Goal: Transaction & Acquisition: Purchase product/service

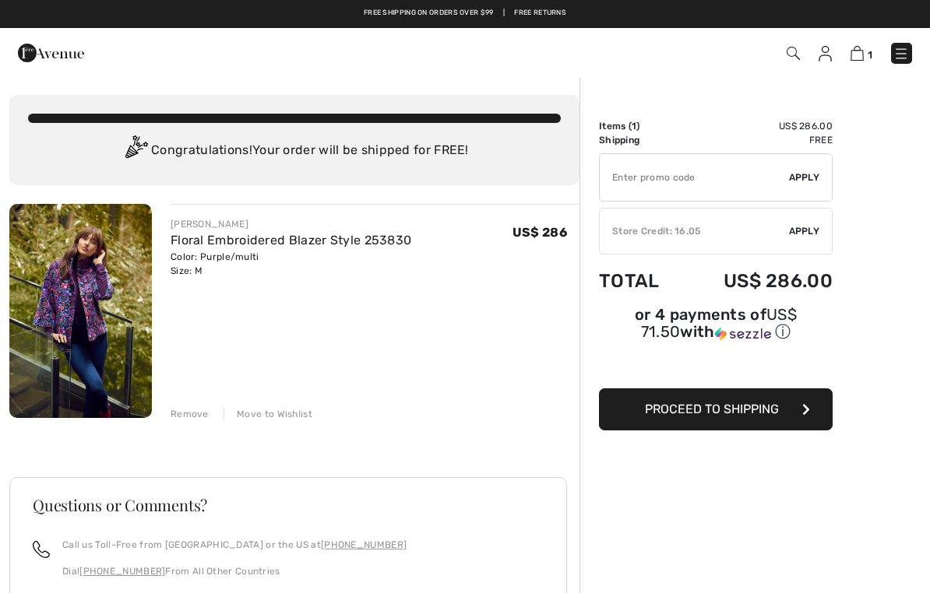
click at [812, 228] on span "Apply" at bounding box center [804, 231] width 31 height 14
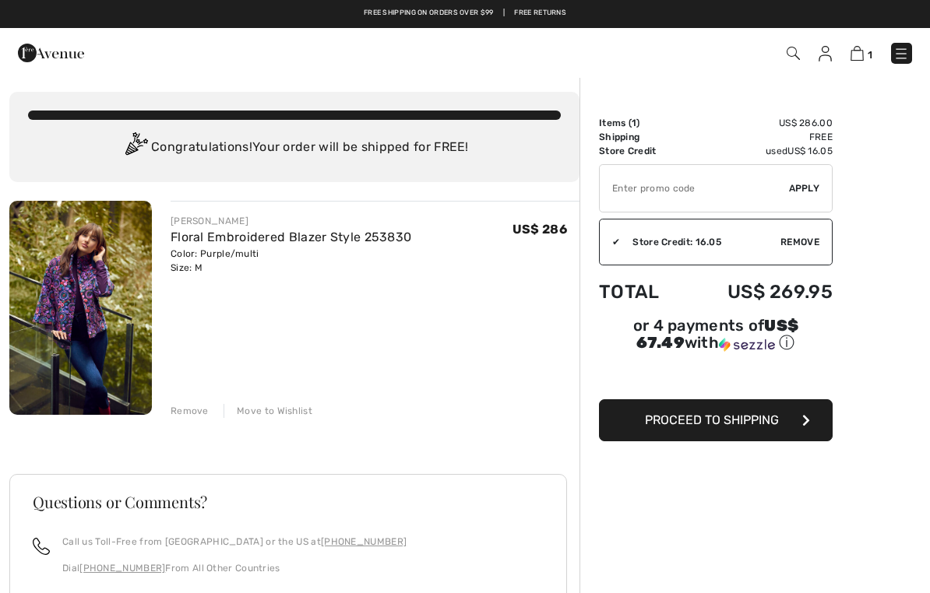
scroll to position [24, 0]
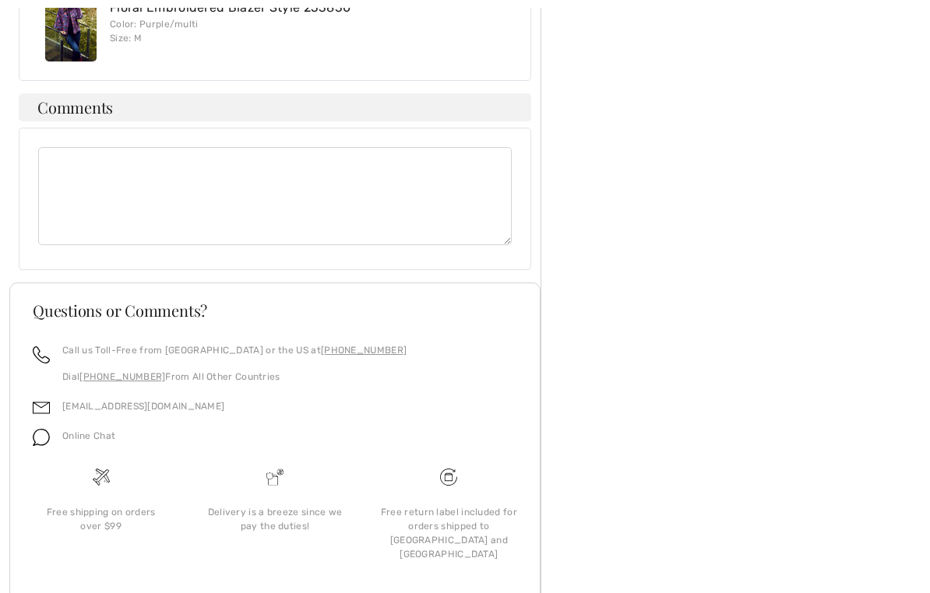
scroll to position [821, 0]
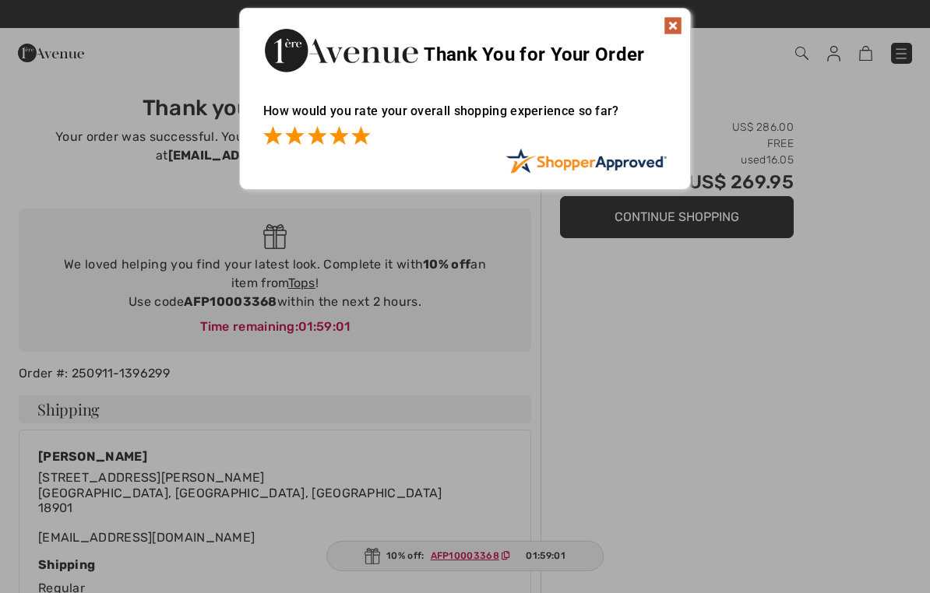
click at [351, 132] on span at bounding box center [360, 135] width 19 height 19
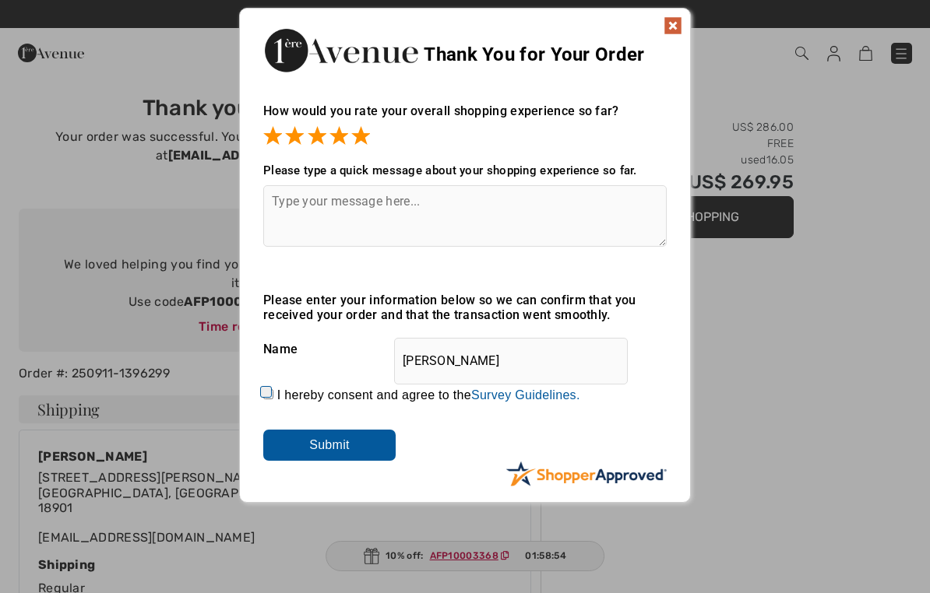
click at [350, 453] on input "Submit" at bounding box center [329, 445] width 132 height 31
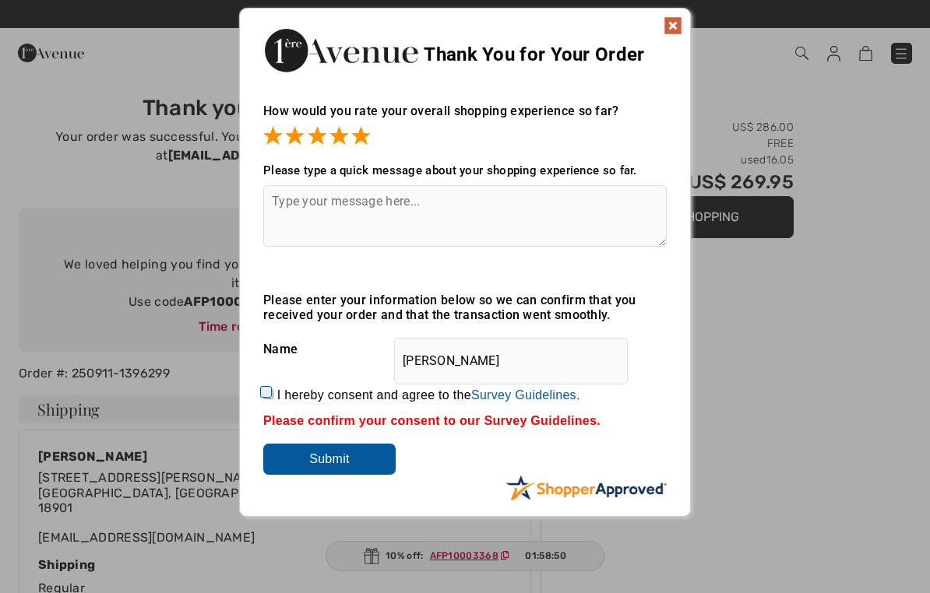
click at [687, 20] on div "Thank You for Your Order" at bounding box center [465, 48] width 450 height 79
click at [678, 25] on img at bounding box center [673, 25] width 19 height 19
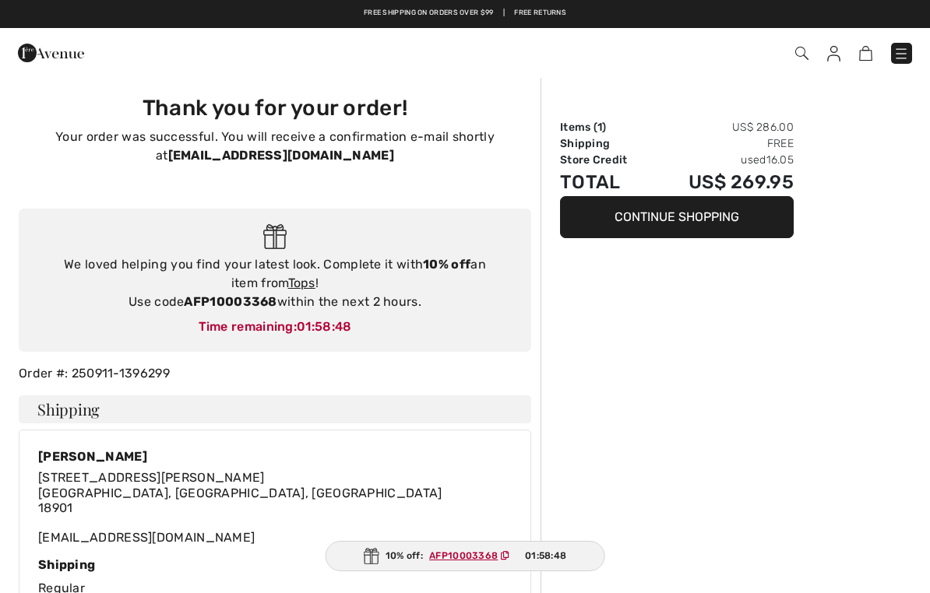
click at [673, 21] on div "Free shipping on orders over $99 | Free Returns" at bounding box center [465, 21] width 914 height 26
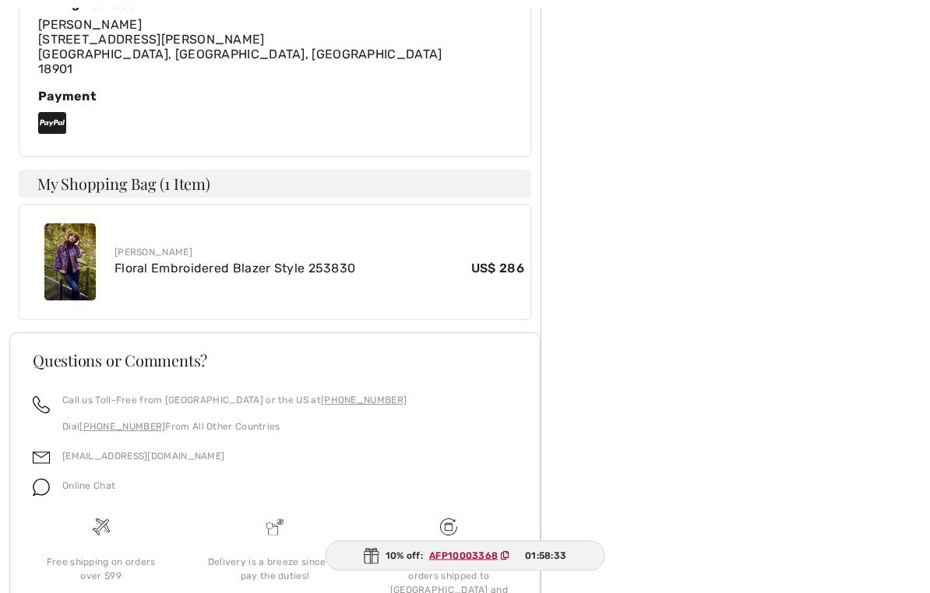
scroll to position [740, 0]
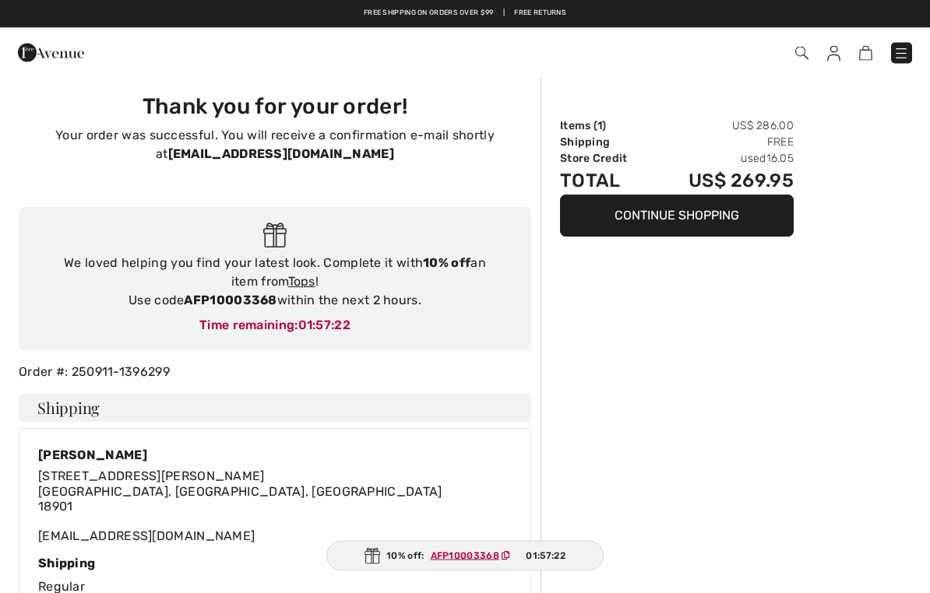
scroll to position [0, 0]
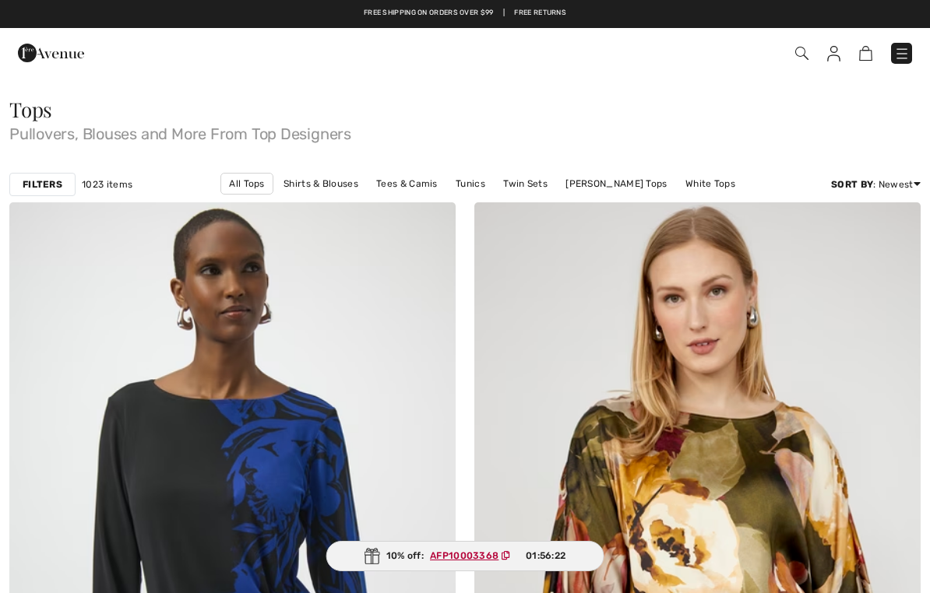
checkbox input "true"
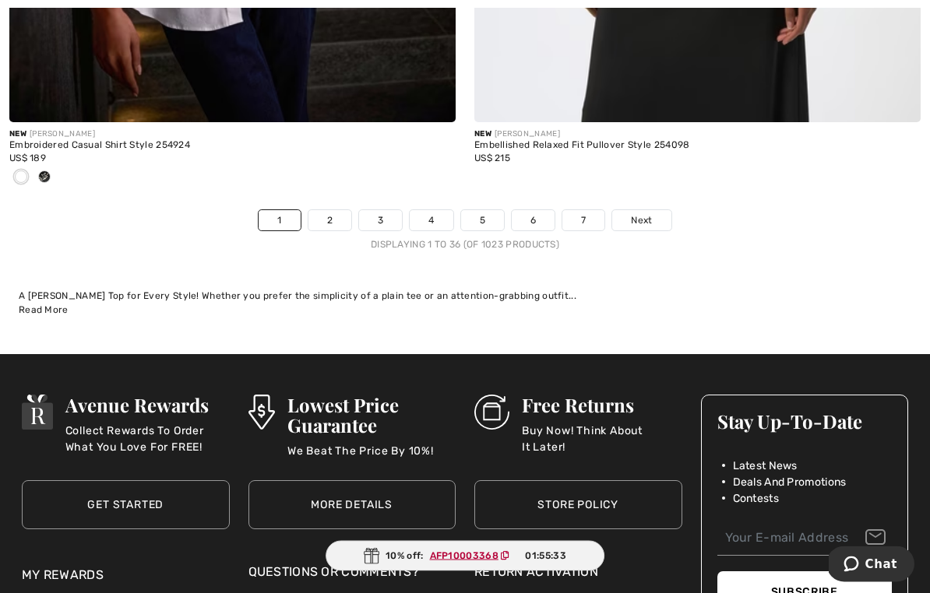
scroll to position [13761, 0]
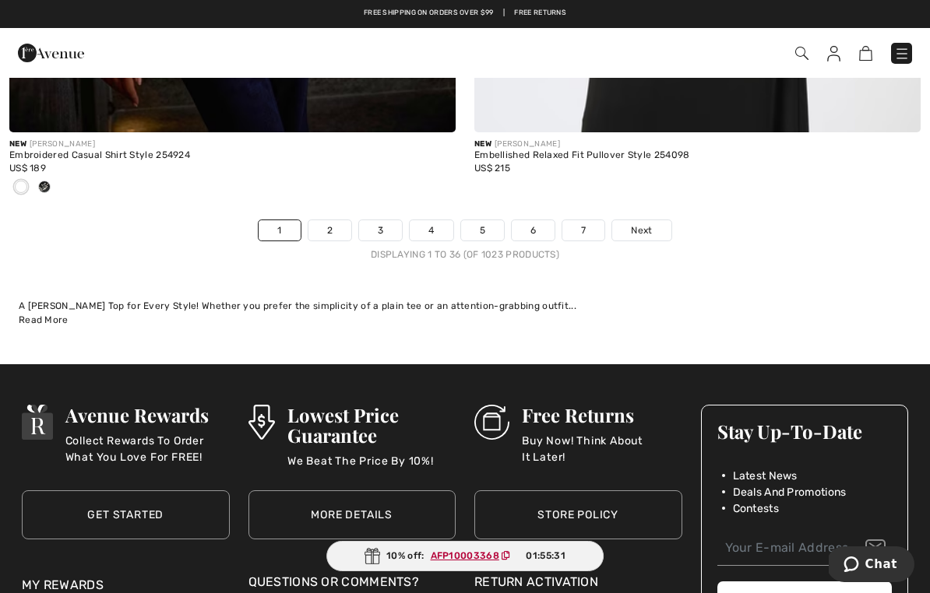
click at [652, 224] on span "Next" at bounding box center [641, 231] width 21 height 14
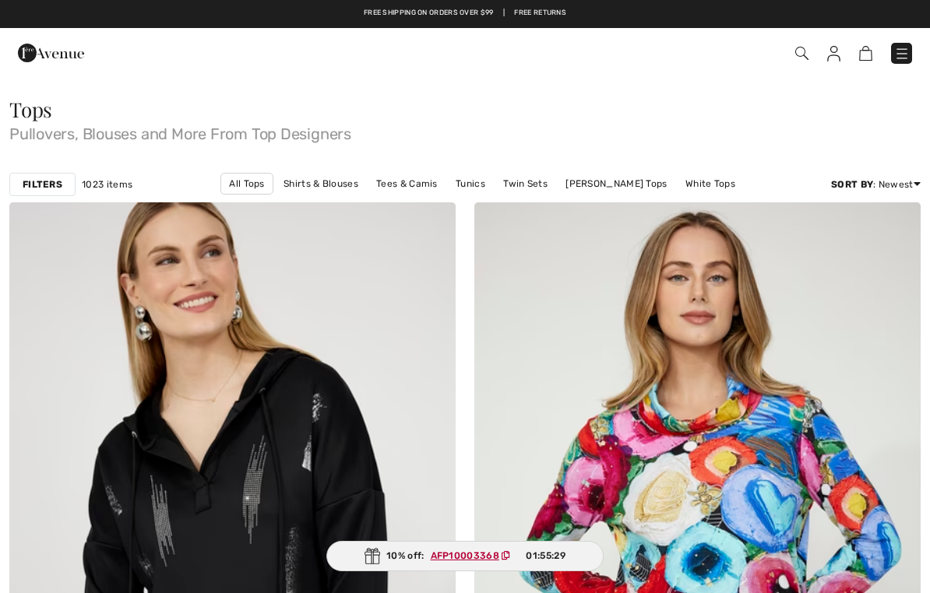
checkbox input "true"
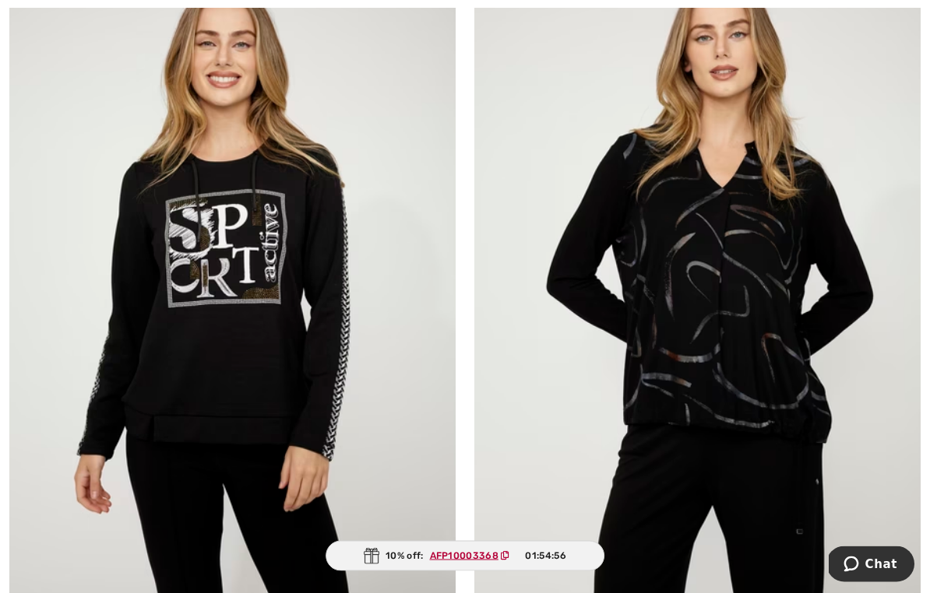
scroll to position [10817, 0]
click at [859, 388] on img at bounding box center [697, 293] width 446 height 670
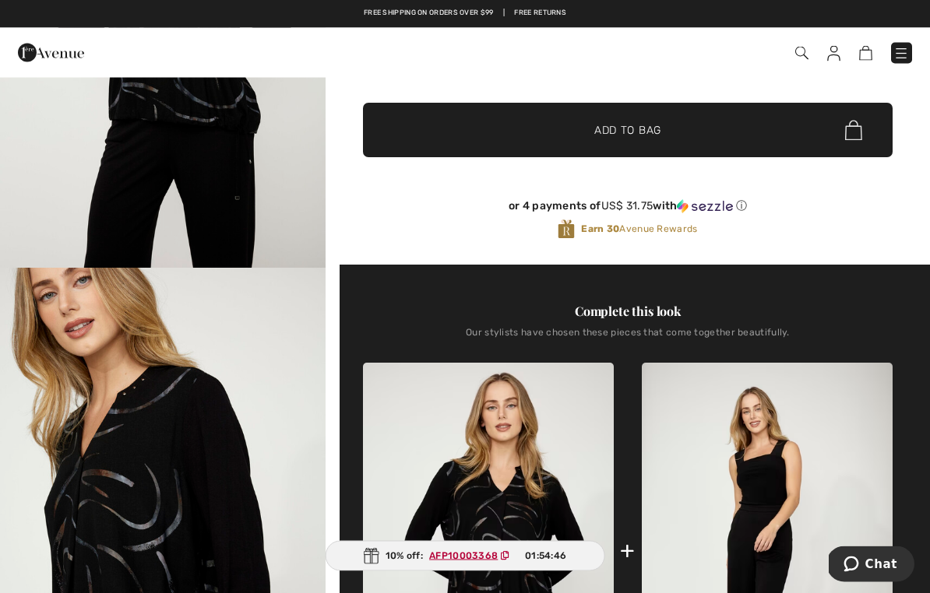
scroll to position [297, 0]
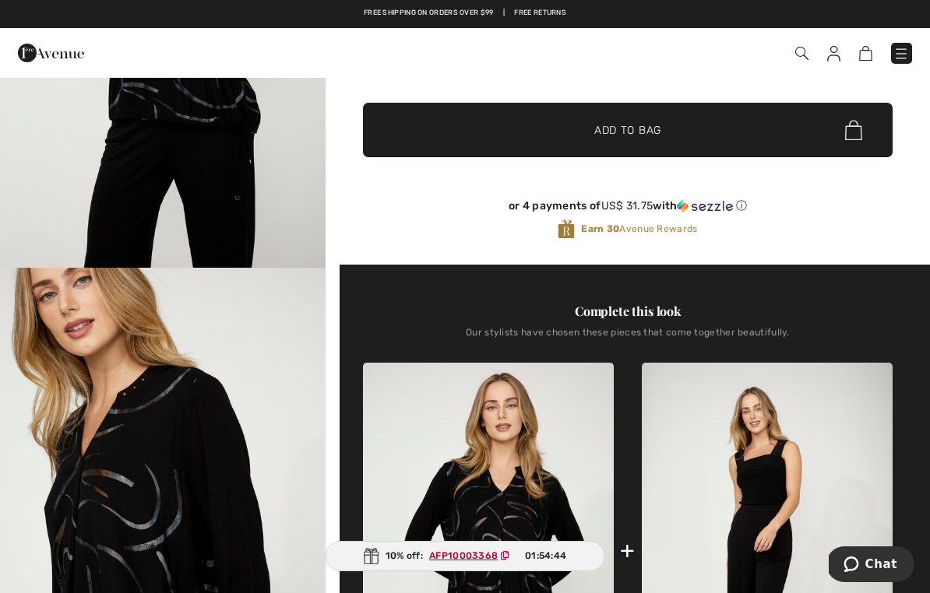
click at [115, 58] on div at bounding box center [197, 53] width 382 height 42
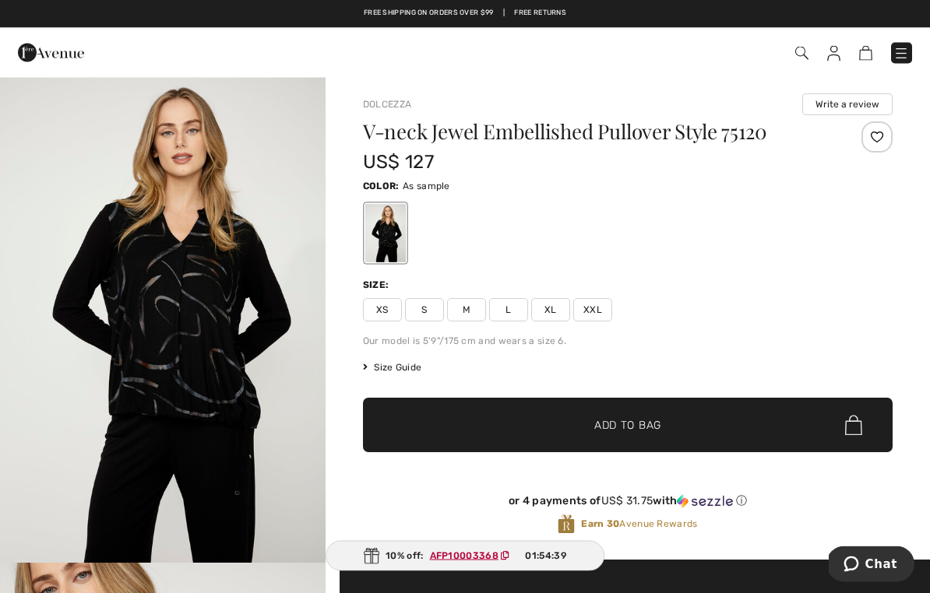
scroll to position [0, 0]
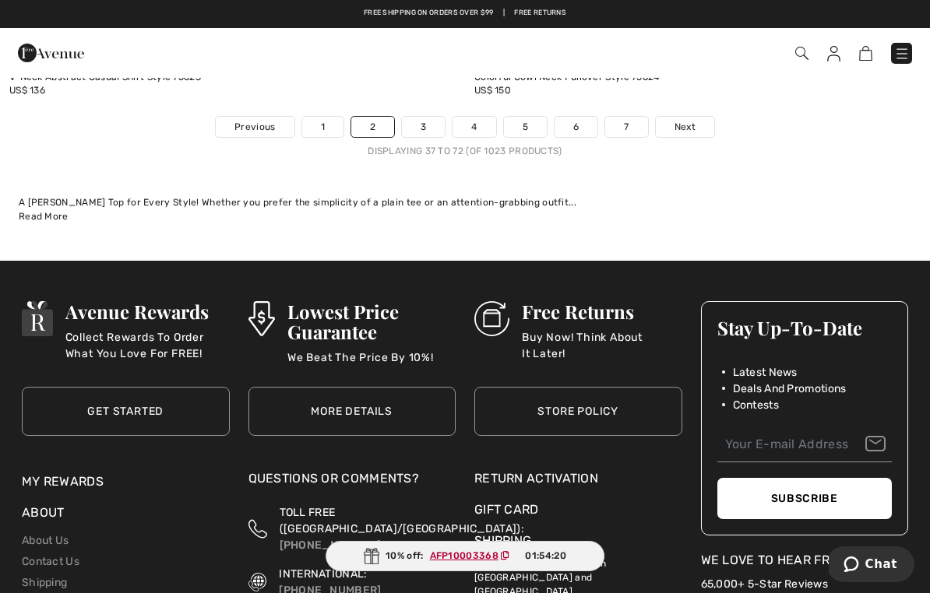
scroll to position [13542, 0]
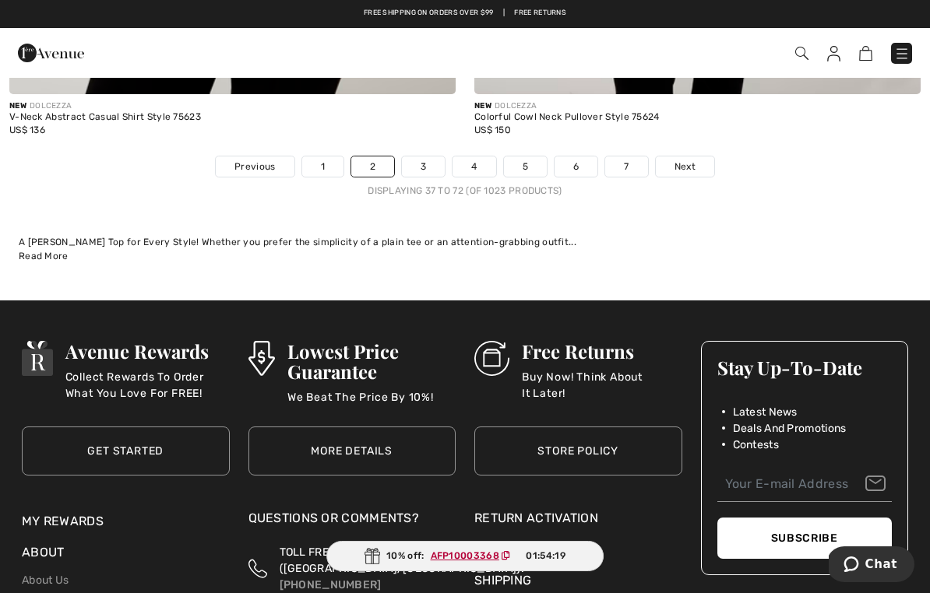
click at [691, 160] on span "Next" at bounding box center [684, 167] width 21 height 14
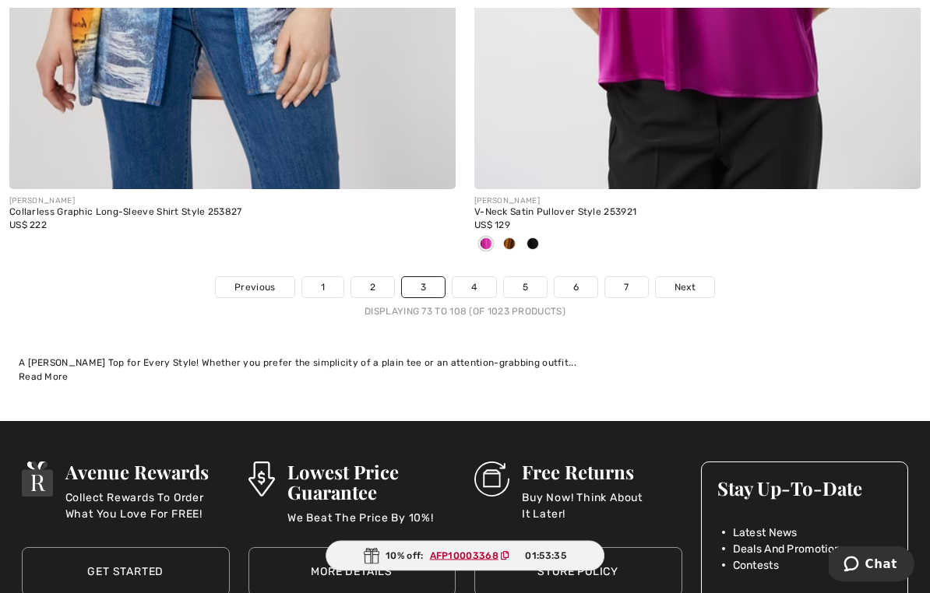
scroll to position [13571, 0]
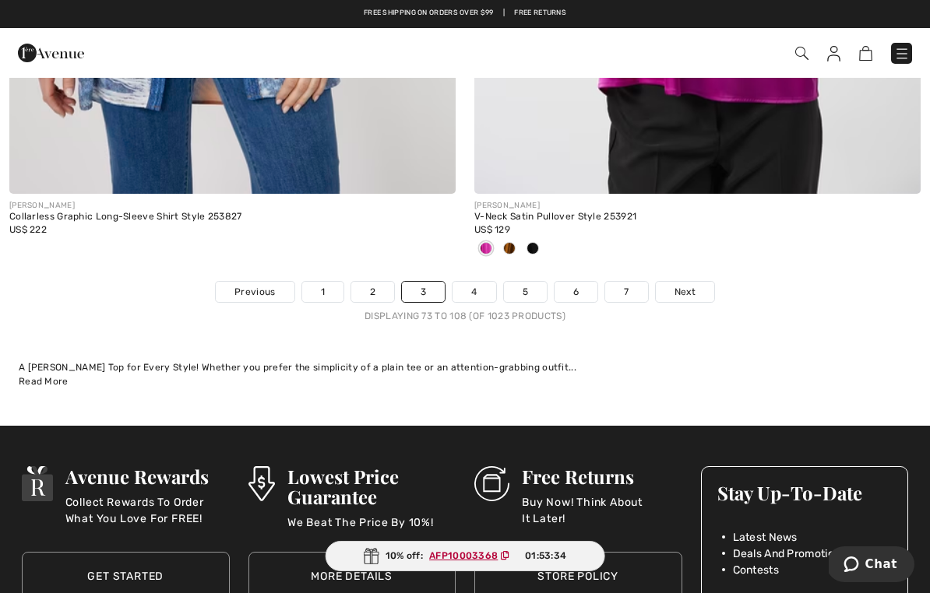
click at [694, 285] on span "Next" at bounding box center [684, 292] width 21 height 14
click at [696, 282] on link "Next" at bounding box center [685, 292] width 58 height 20
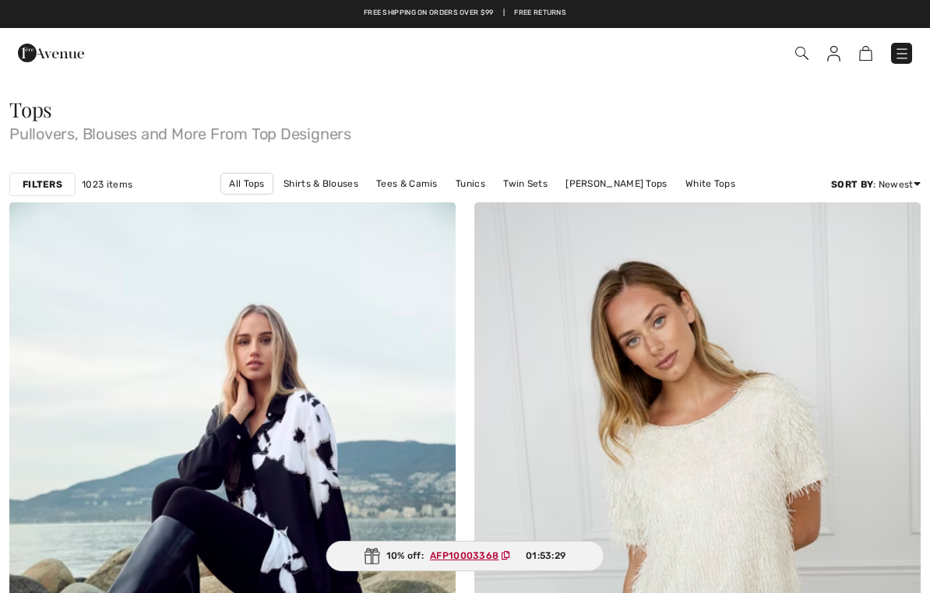
checkbox input "true"
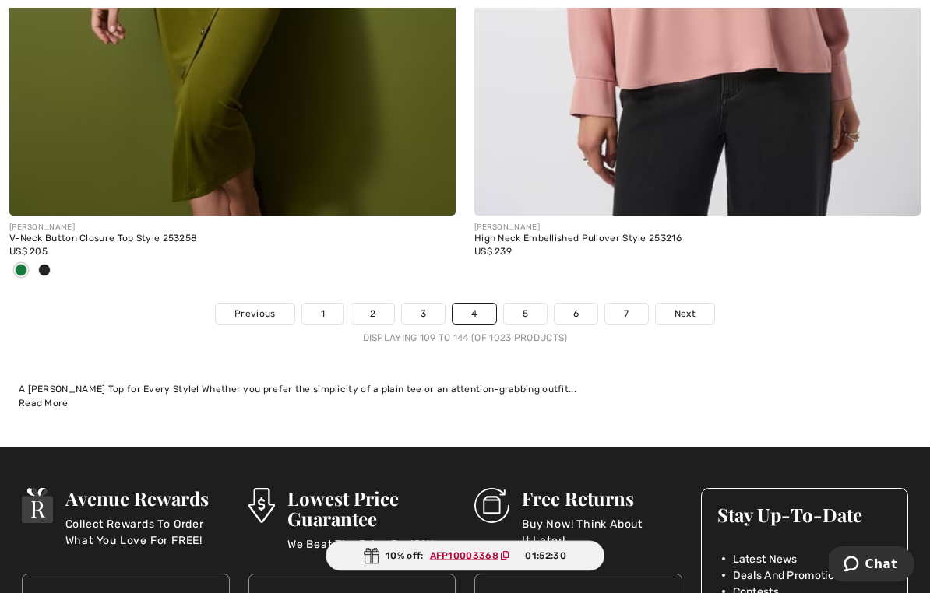
scroll to position [13652, 0]
click at [699, 304] on link "Next" at bounding box center [685, 314] width 58 height 20
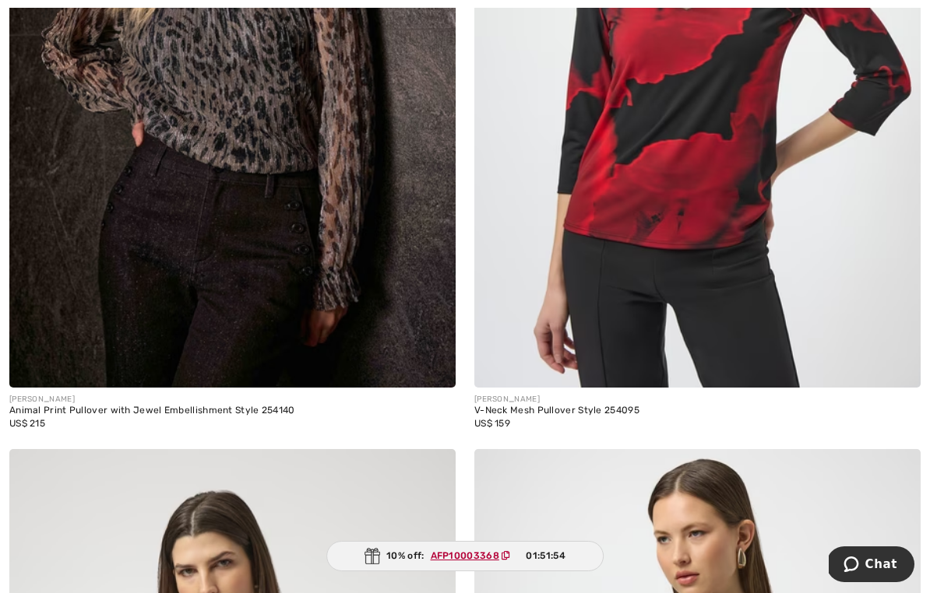
scroll to position [7361, 0]
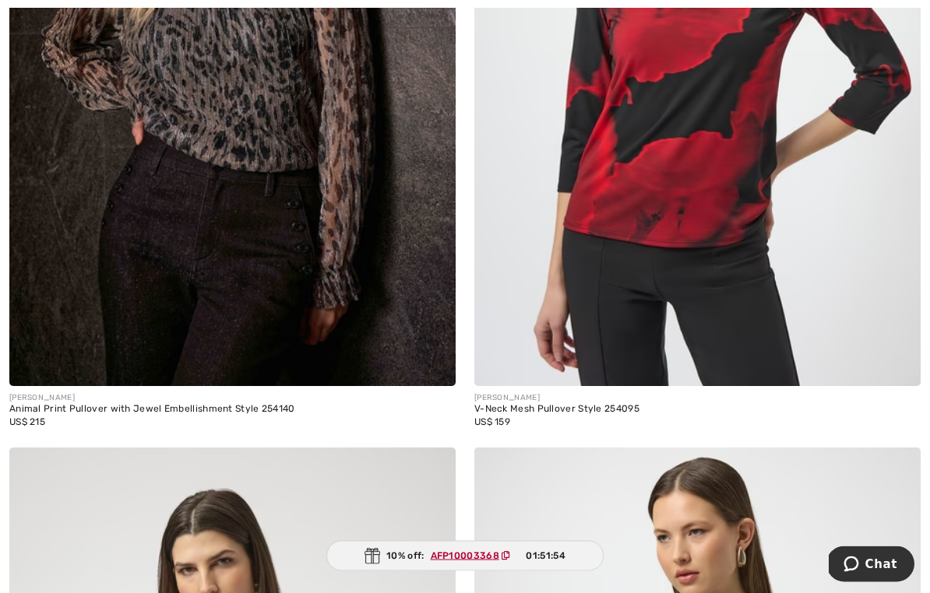
click at [801, 357] on img at bounding box center [697, 53] width 446 height 670
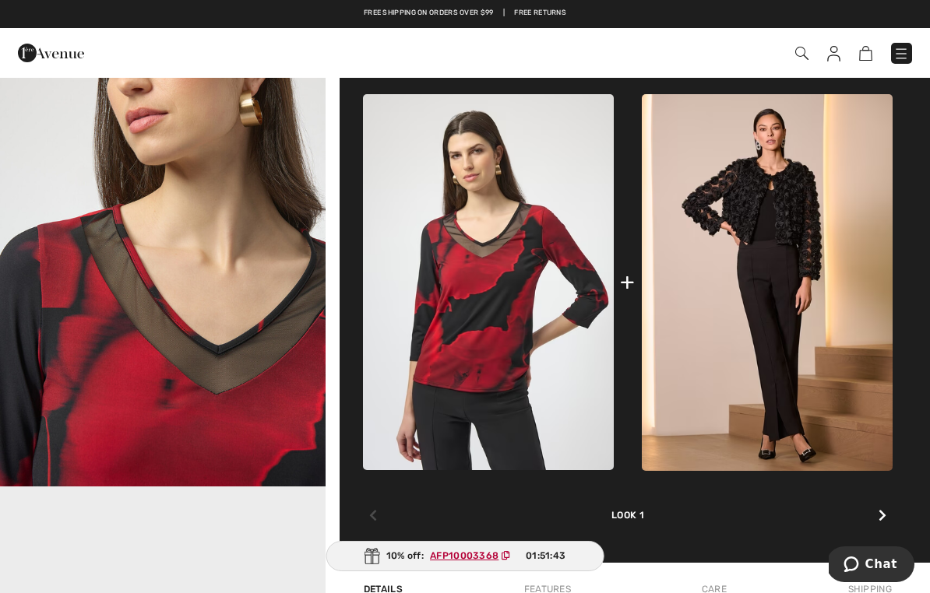
scroll to position [564, 0]
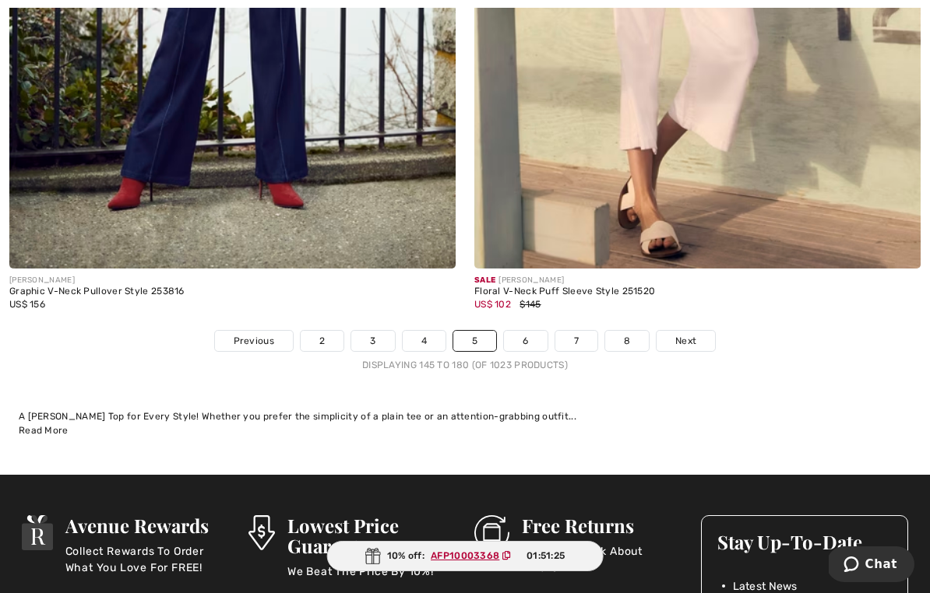
scroll to position [13491, 0]
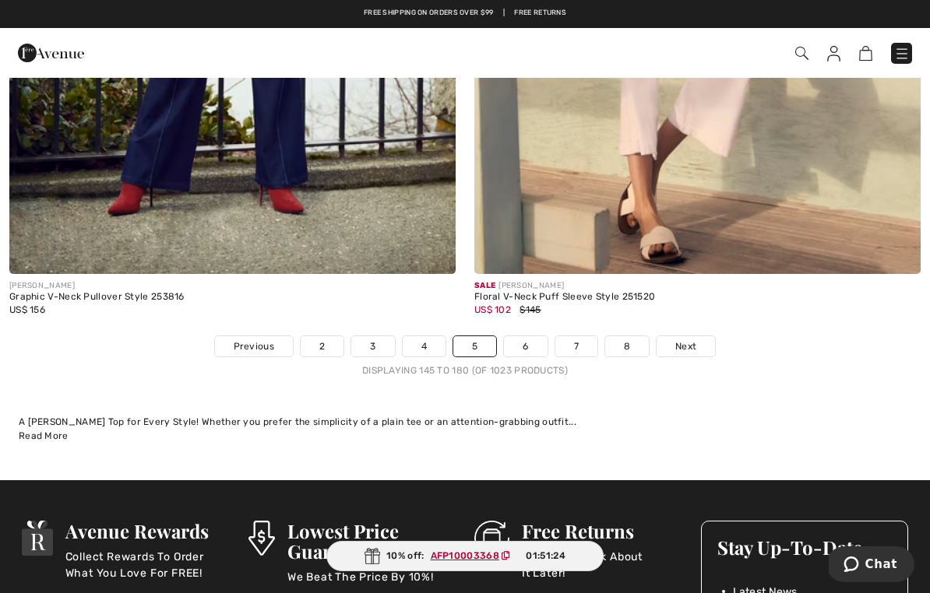
click at [693, 340] on span "Next" at bounding box center [685, 347] width 21 height 14
click at [699, 336] on link "Next" at bounding box center [686, 346] width 58 height 20
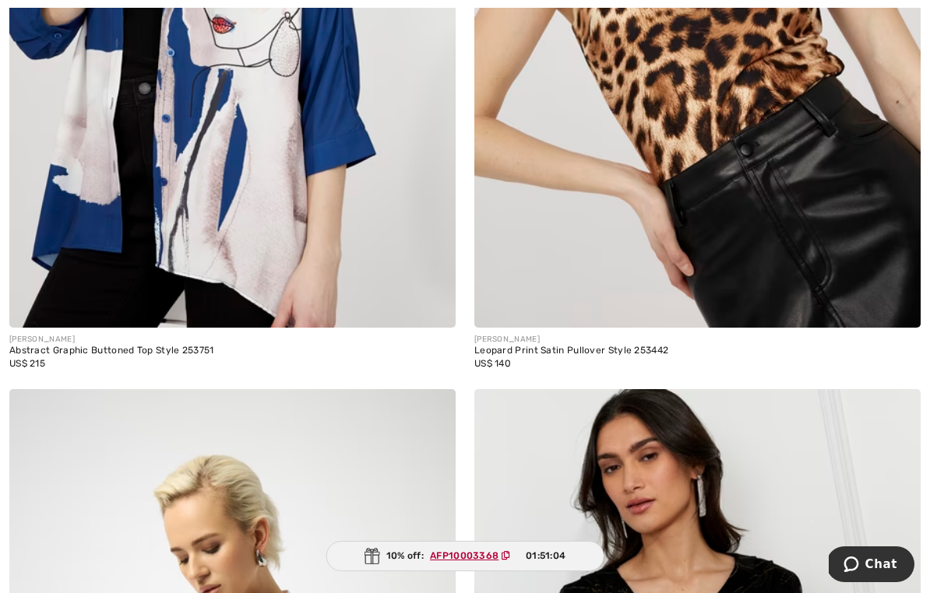
scroll to position [5127, 0]
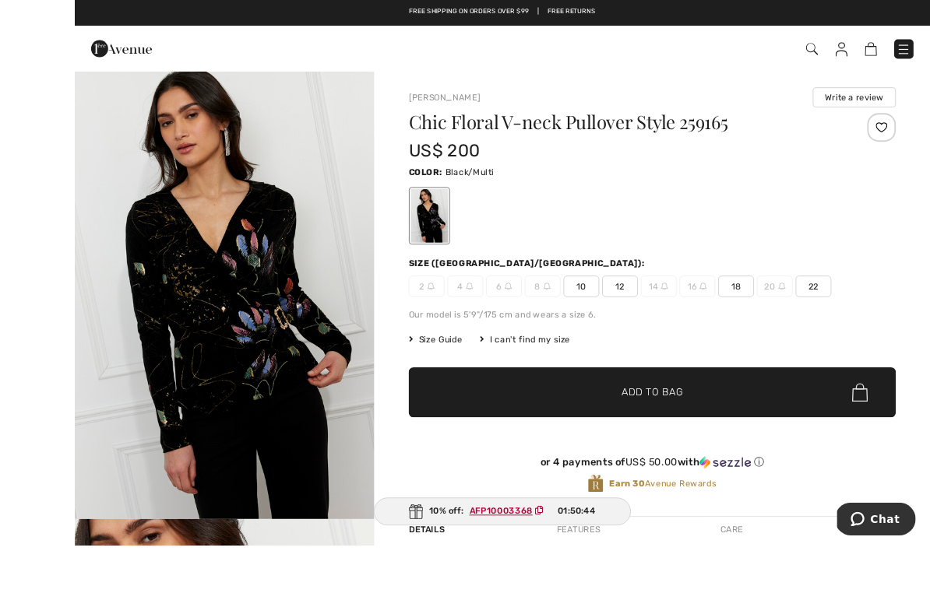
scroll to position [7, 0]
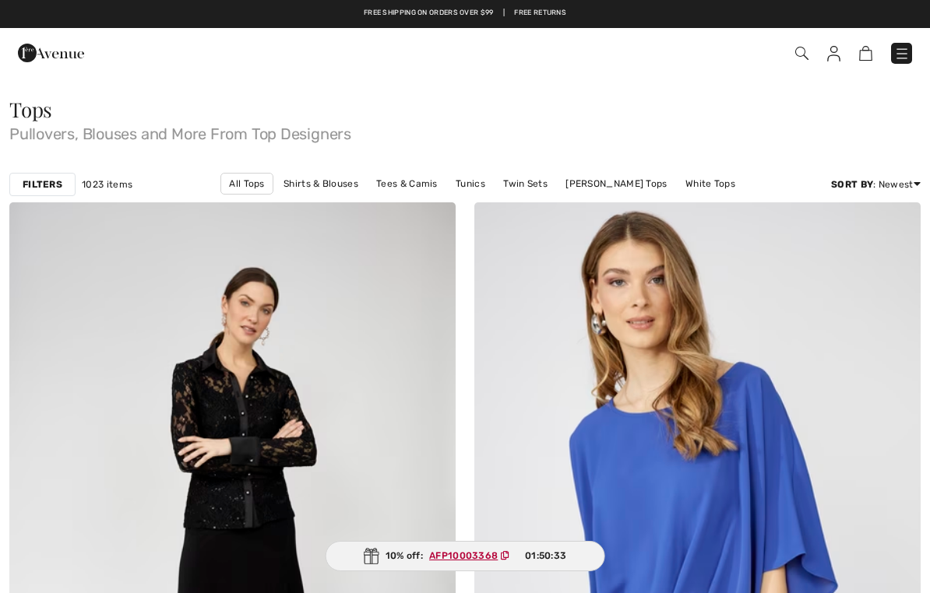
checkbox input "true"
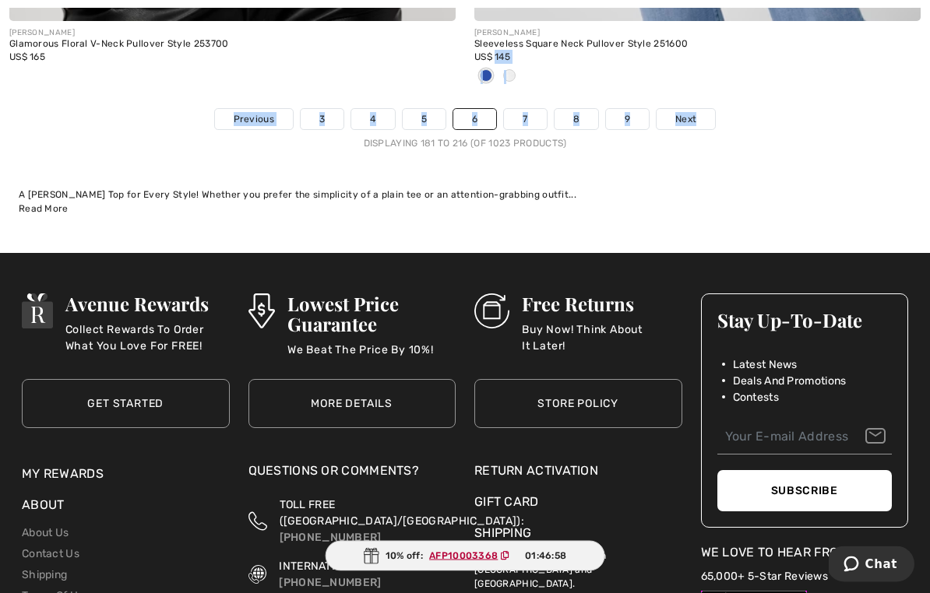
scroll to position [13744, 0]
click at [779, 112] on ul "Previous 3 4 5 6 7 8 9 Next" at bounding box center [465, 119] width 930 height 22
click at [702, 109] on link "Next" at bounding box center [686, 119] width 58 height 20
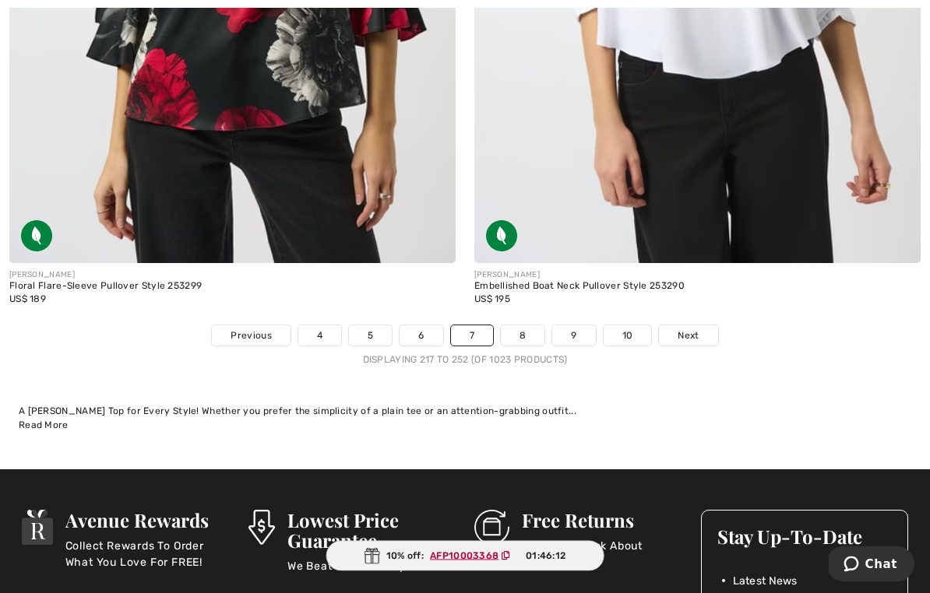
scroll to position [13528, 0]
click at [715, 353] on div "Displaying 217 to 252 (of 1023 products)" at bounding box center [465, 360] width 930 height 14
click at [699, 329] on link "Next" at bounding box center [688, 336] width 58 height 20
click at [713, 326] on link "Next" at bounding box center [688, 336] width 58 height 20
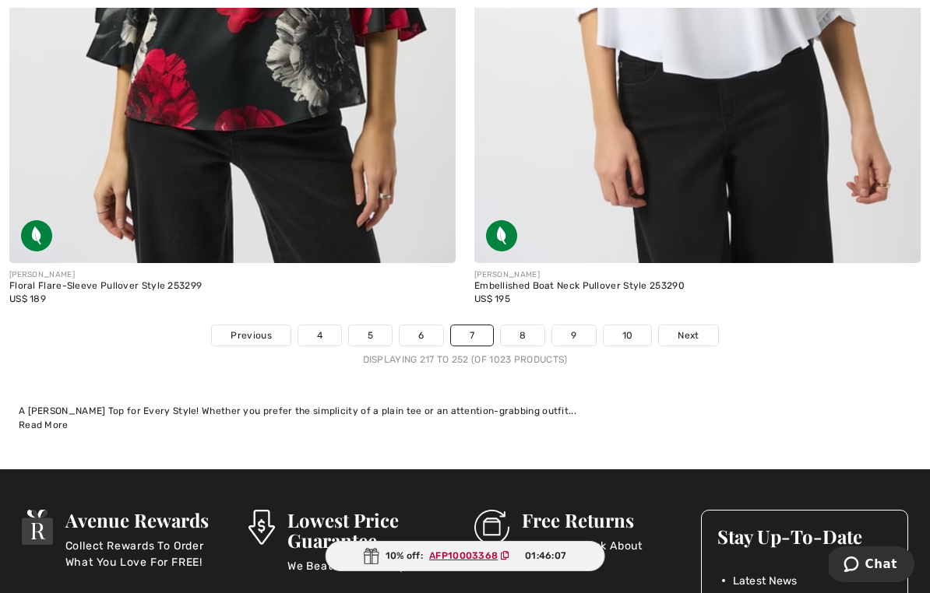
click at [717, 326] on link "Next" at bounding box center [688, 336] width 58 height 20
click at [722, 325] on ul "Previous 4 5 6 7 8 9 10 Next" at bounding box center [465, 336] width 930 height 22
click at [731, 312] on div "JOSEPH RIBKOFF Embellished Boat Neck Pullover Style 253290 US$ 195" at bounding box center [697, 294] width 446 height 62
click at [733, 313] on div "JOSEPH RIBKOFF Embellished Boat Neck Pullover Style 253290 US$ 195" at bounding box center [697, 294] width 446 height 62
click at [735, 325] on ul "Previous 4 5 6 7 8 9 10 Next" at bounding box center [465, 336] width 930 height 22
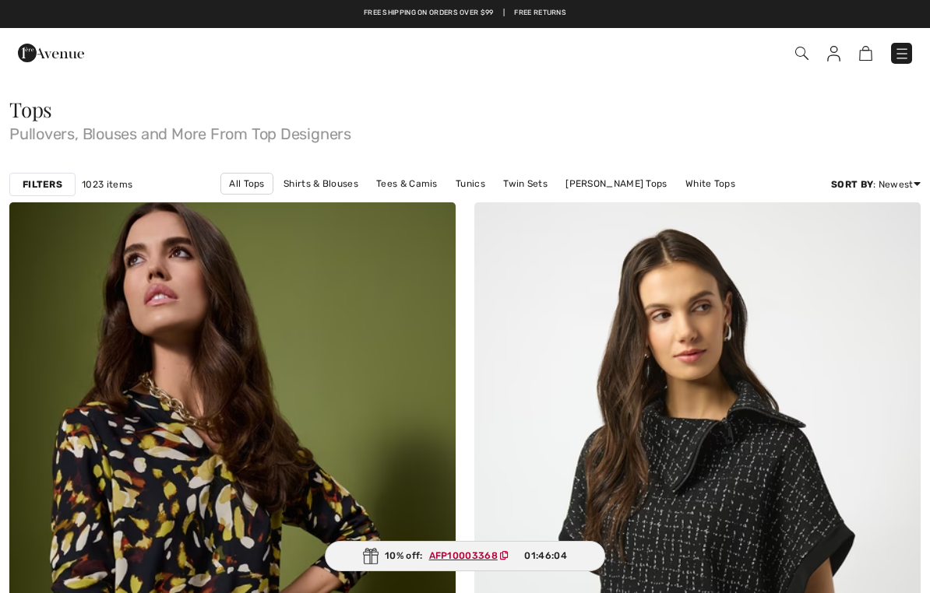
click at [745, 306] on img at bounding box center [697, 537] width 446 height 670
click at [761, 300] on img at bounding box center [697, 537] width 446 height 670
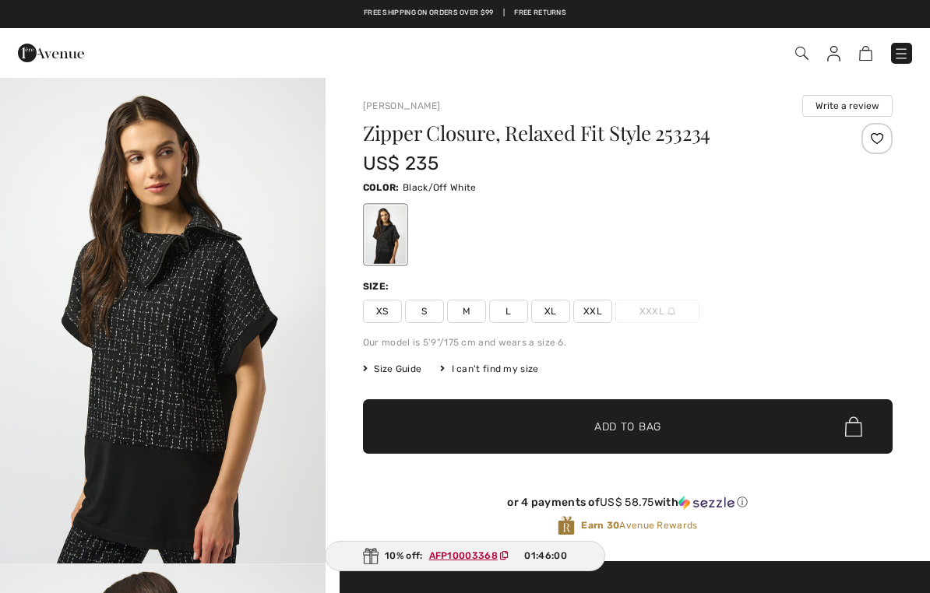
checkbox input "true"
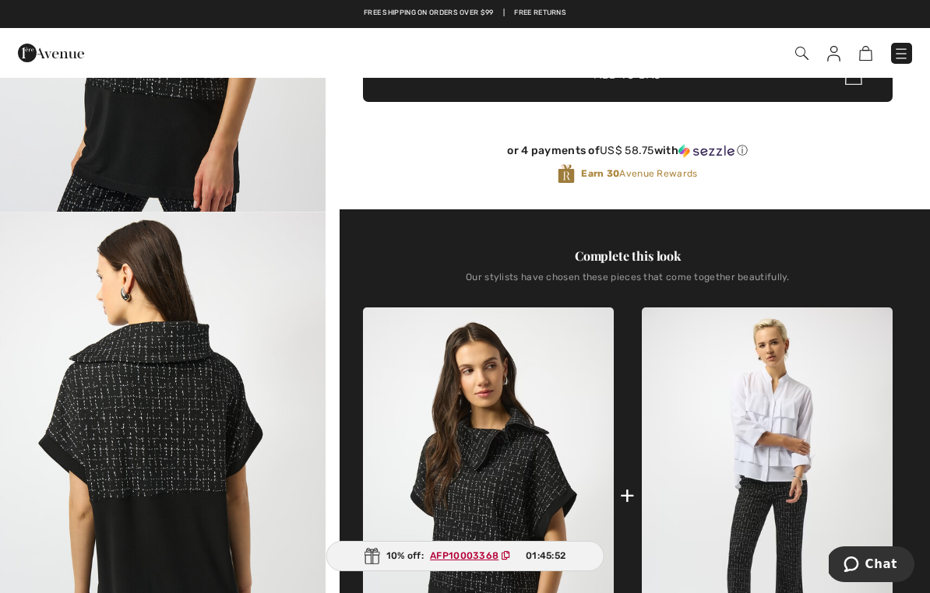
scroll to position [373, 0]
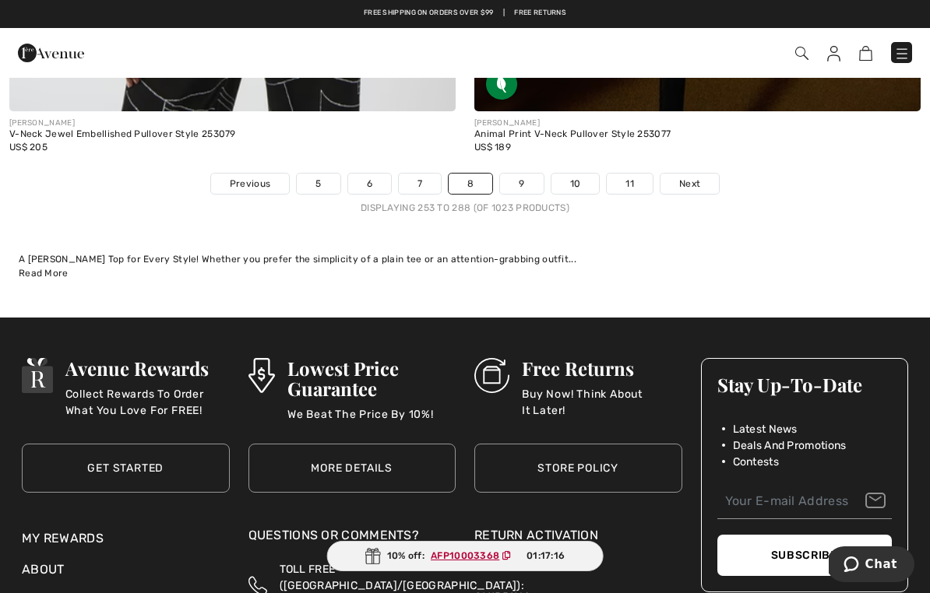
scroll to position [13548, 0]
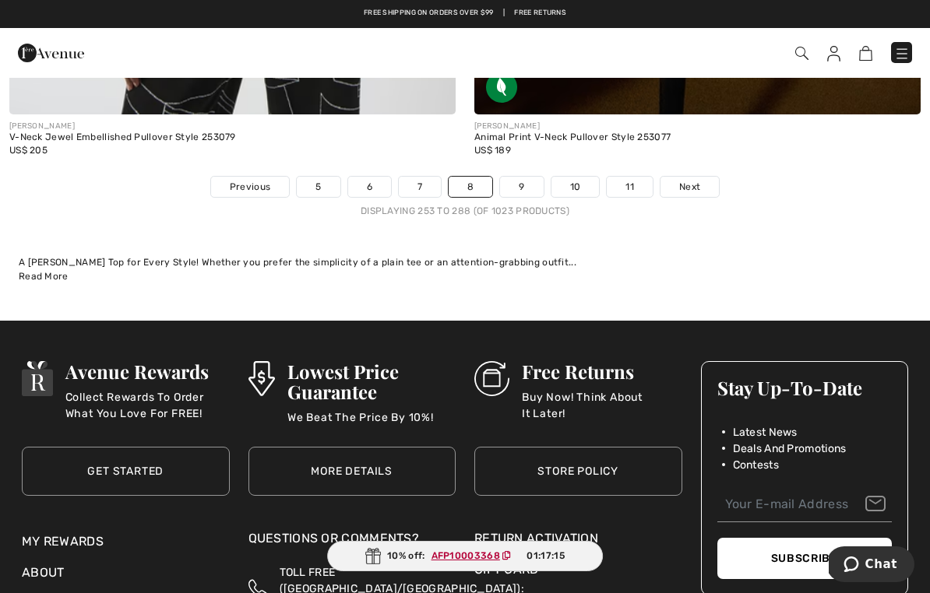
click at [541, 163] on div "JOSEPH RIBKOFF Animal Print V-Neck Pullover Style 253077 US$ 189" at bounding box center [697, 145] width 446 height 62
click at [523, 177] on link "9" at bounding box center [521, 187] width 43 height 20
click at [515, 184] on link "9" at bounding box center [521, 187] width 43 height 20
